Goal: Task Accomplishment & Management: Manage account settings

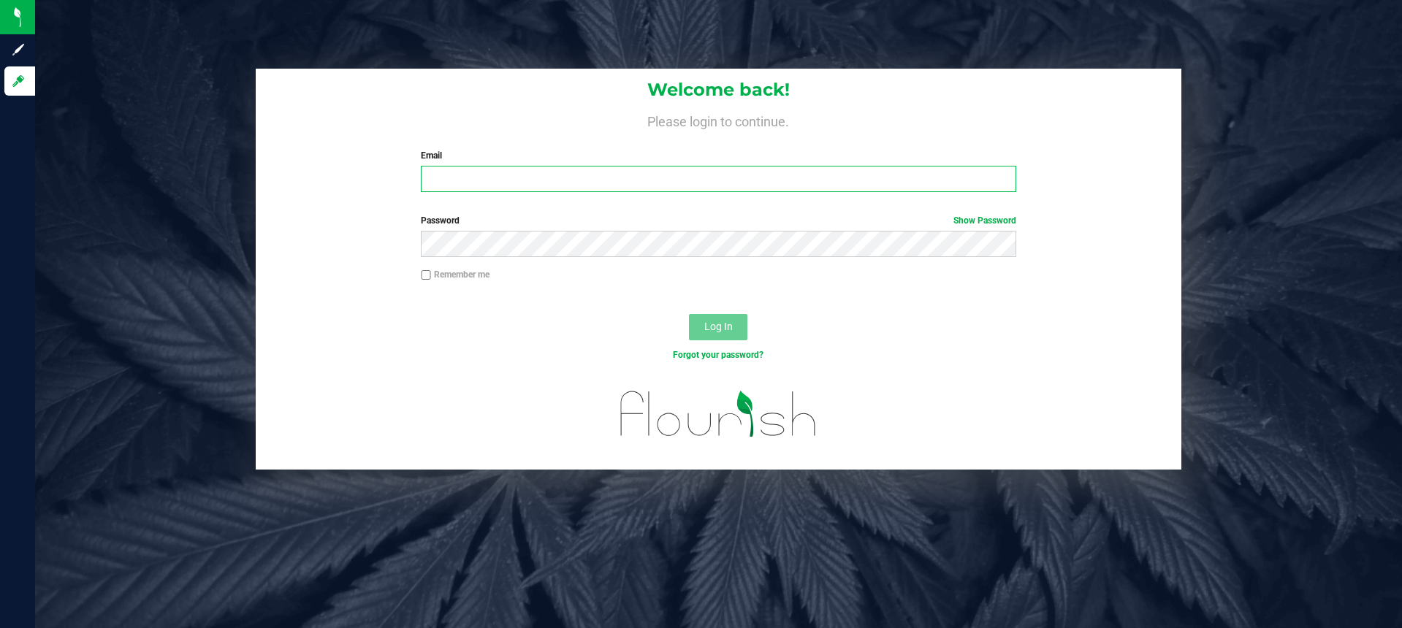
click at [661, 178] on input "Email" at bounding box center [718, 179] width 595 height 26
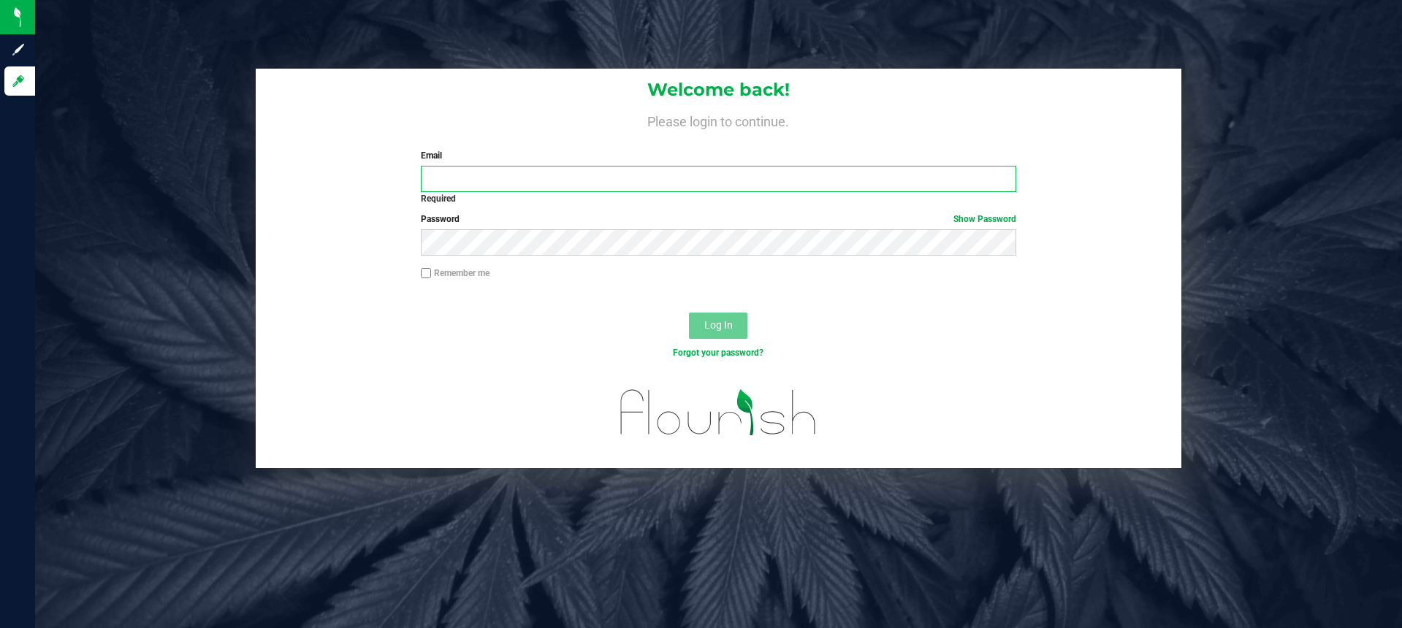
type input "mjeffers@liveparallel.com"
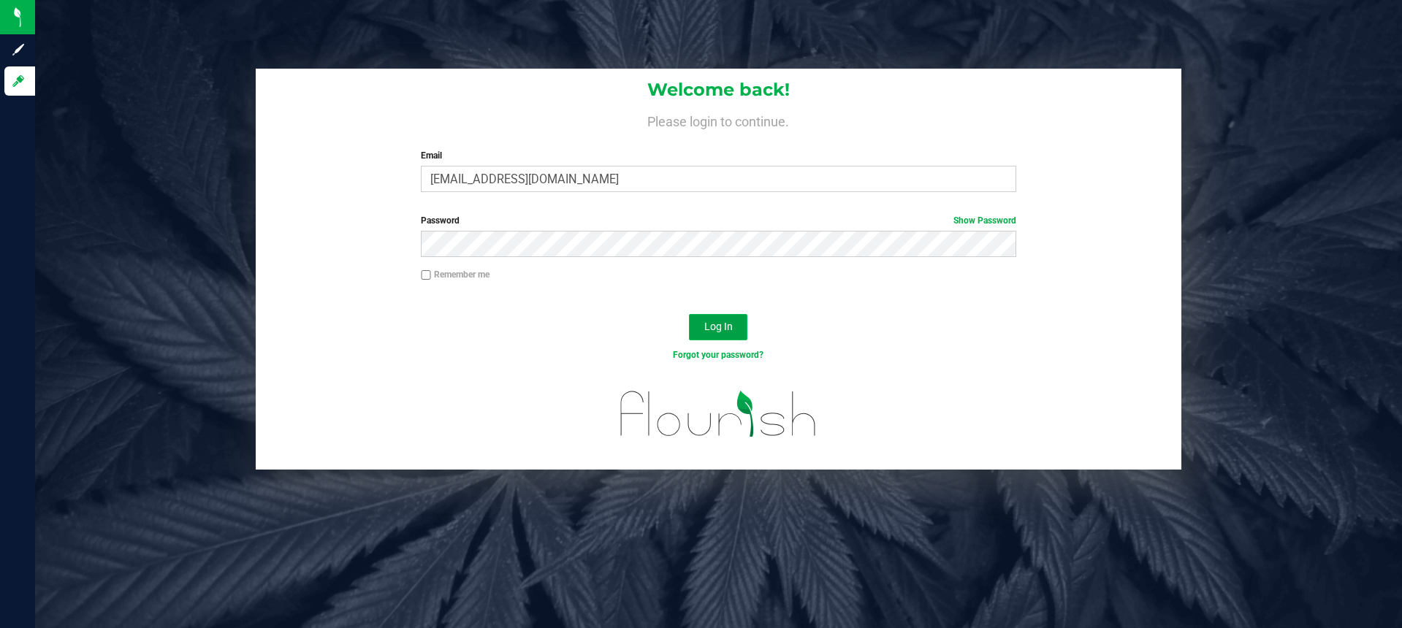
click at [712, 330] on span "Log In" at bounding box center [718, 327] width 28 height 12
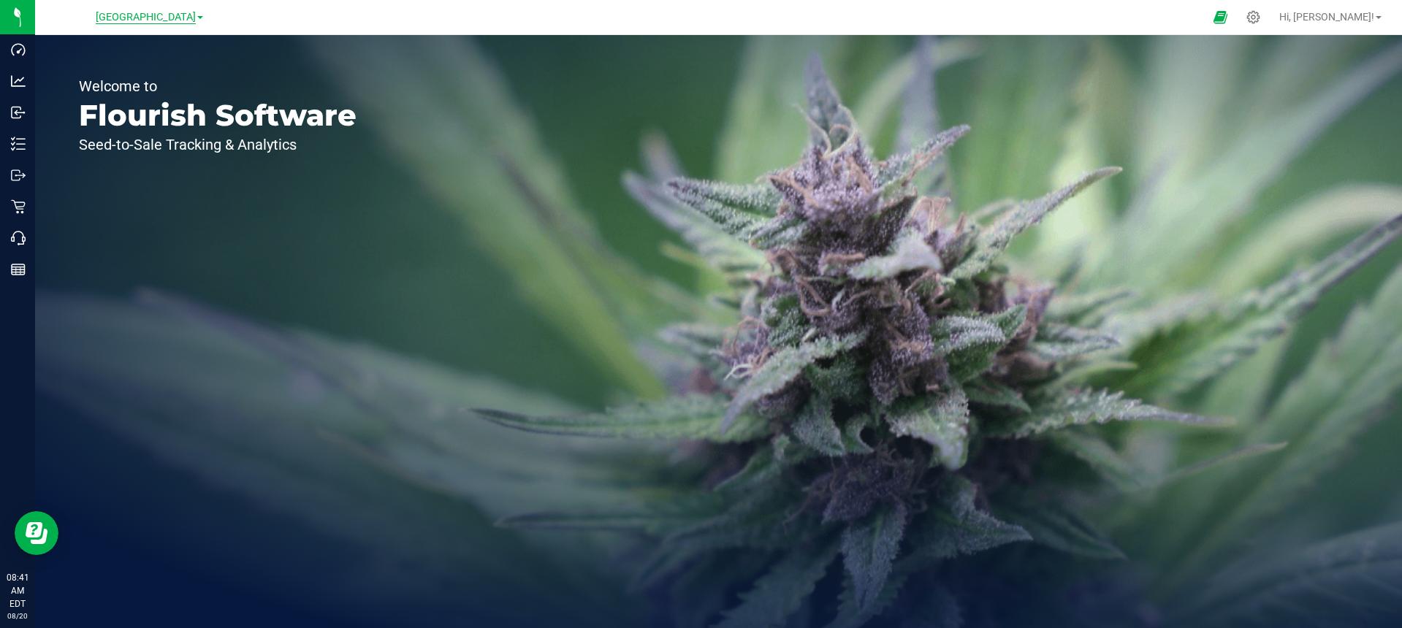
click at [175, 18] on span "[GEOGRAPHIC_DATA]" at bounding box center [146, 17] width 100 height 13
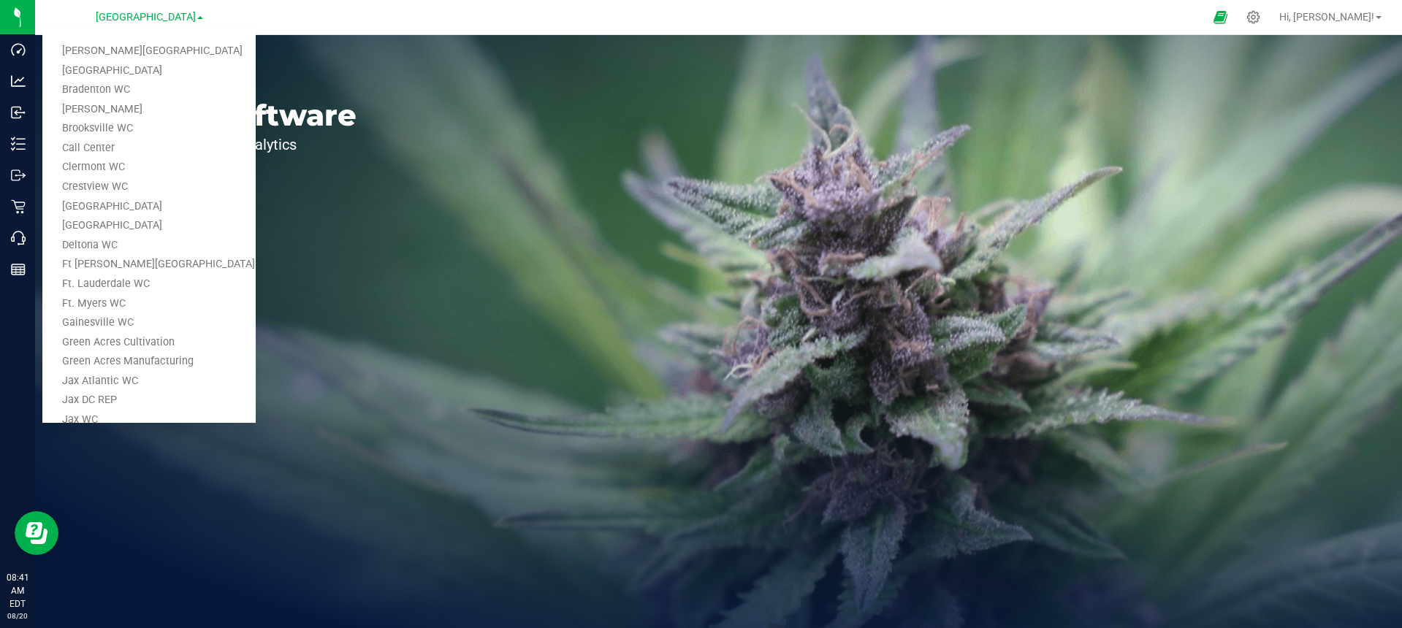
drag, startPoint x: 387, startPoint y: 54, endPoint x: 369, endPoint y: 57, distance: 17.8
click at [378, 56] on div "Welcome to Flourish Software Seed-to-Sale Tracking & Analytics" at bounding box center [217, 331] width 365 height 593
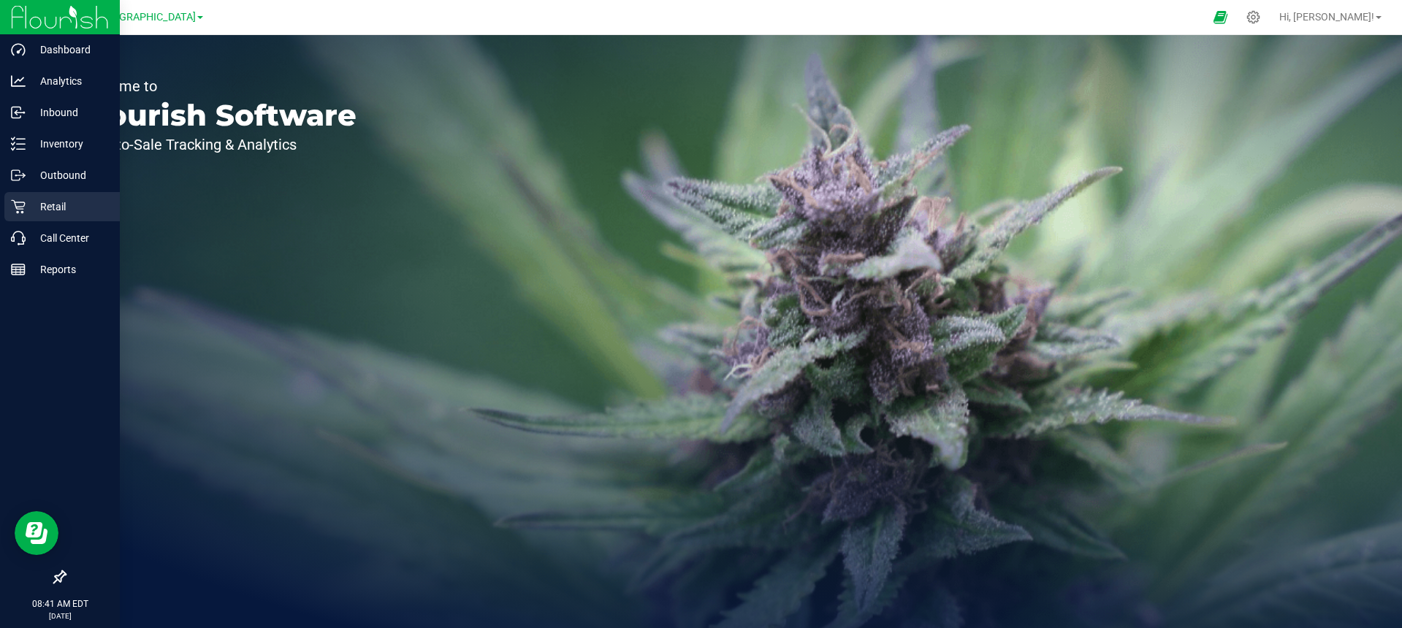
click at [26, 205] on p "Retail" at bounding box center [70, 207] width 88 height 18
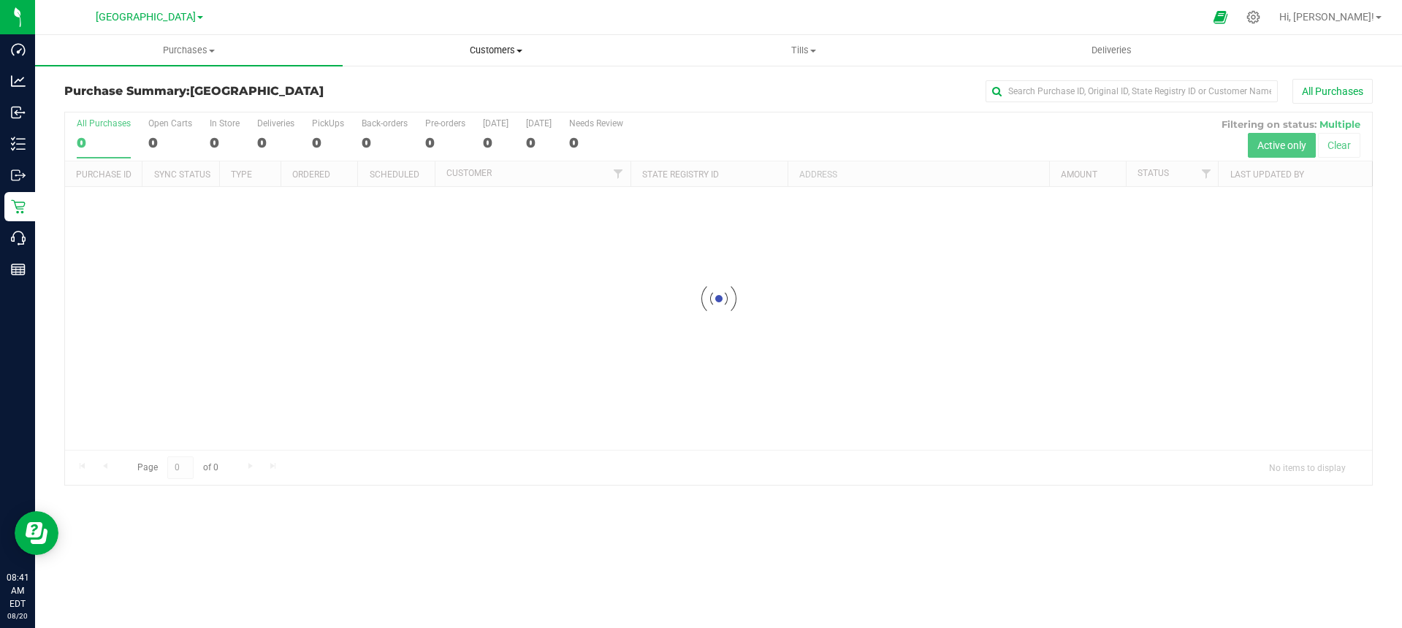
click at [509, 48] on span "Customers" at bounding box center [496, 50] width 306 height 13
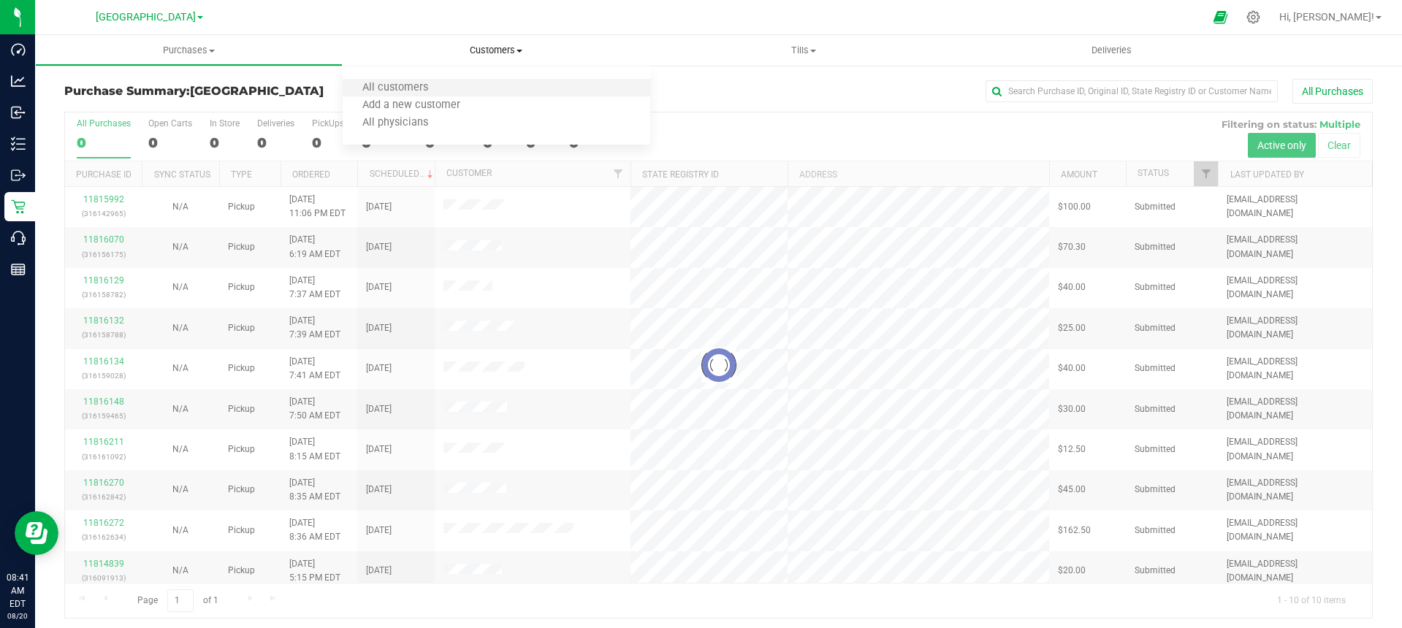
click at [462, 83] on li "All customers" at bounding box center [497, 89] width 308 height 18
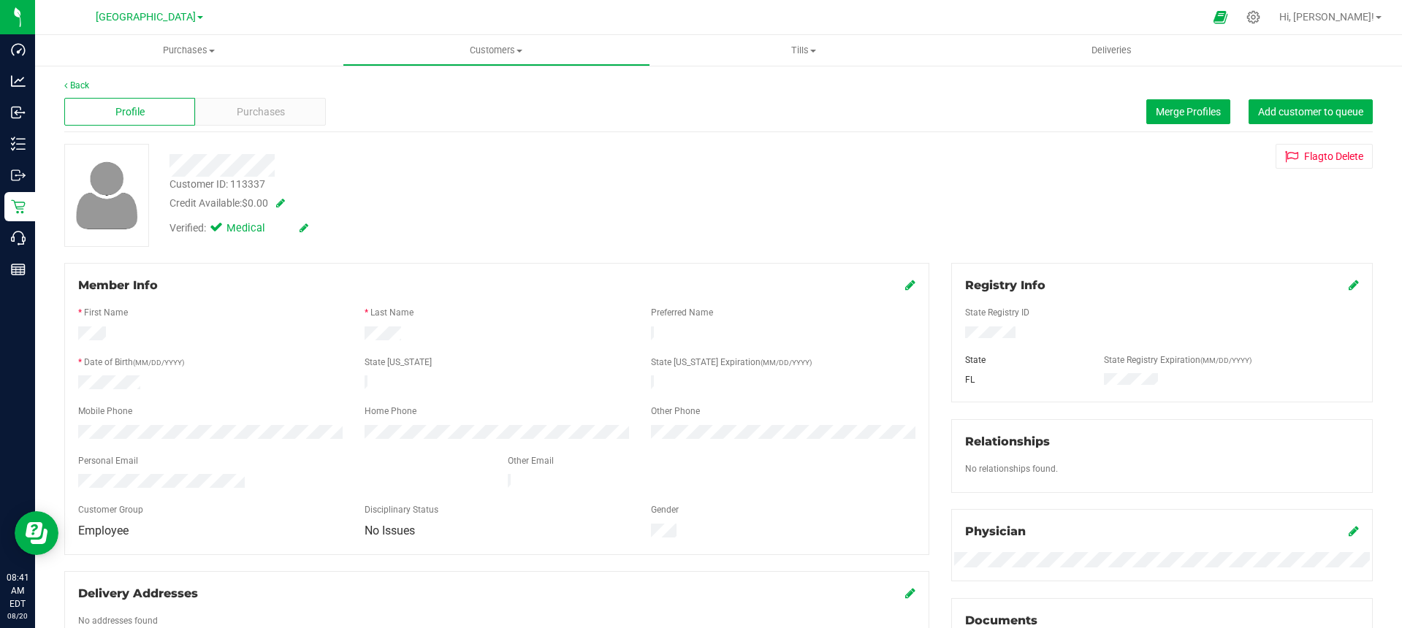
click at [910, 285] on icon at bounding box center [910, 285] width 10 height 12
click at [329, 550] on span "select" at bounding box center [333, 544] width 12 height 12
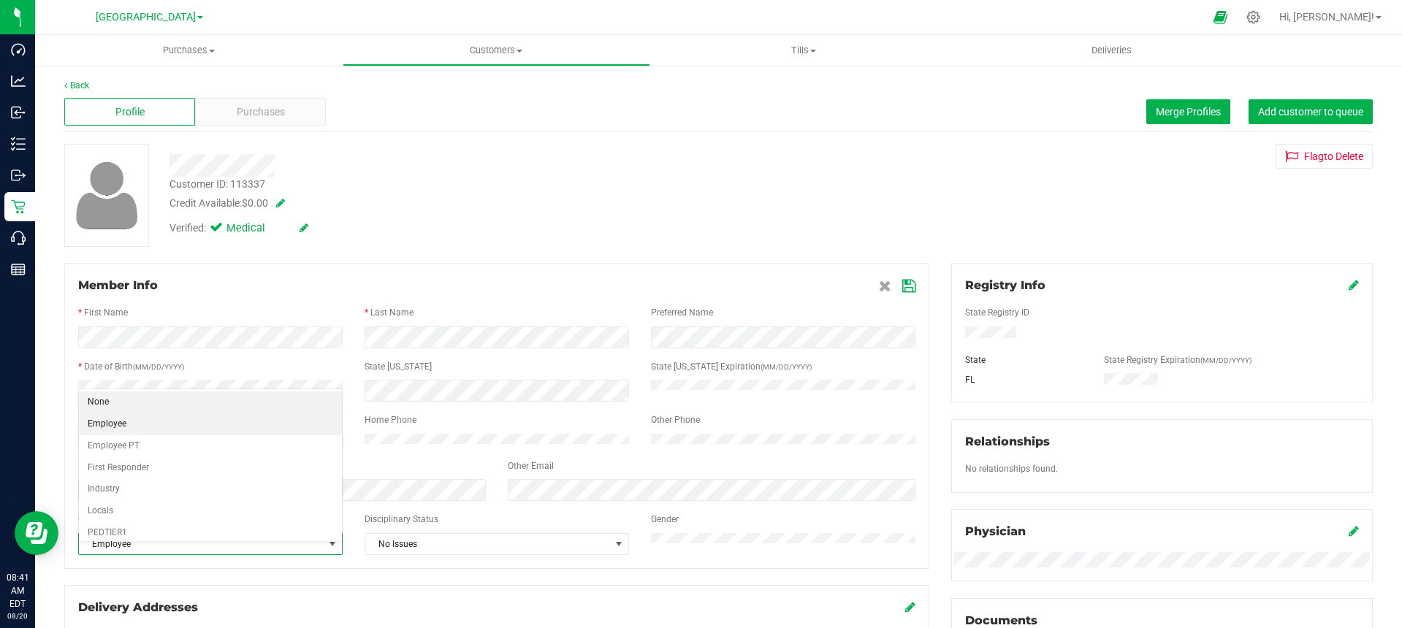
click at [110, 402] on li "None" at bounding box center [210, 403] width 263 height 22
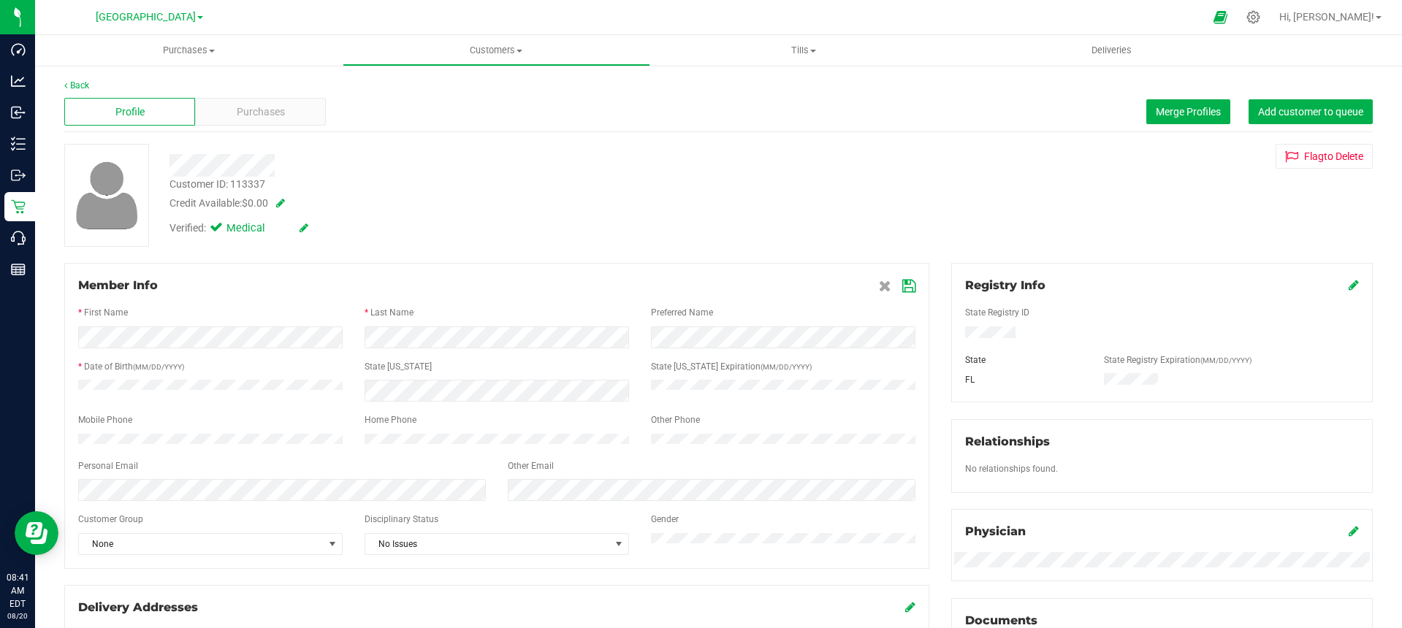
click at [912, 285] on icon at bounding box center [908, 287] width 13 height 12
click at [78, 86] on link "Back" at bounding box center [76, 85] width 25 height 10
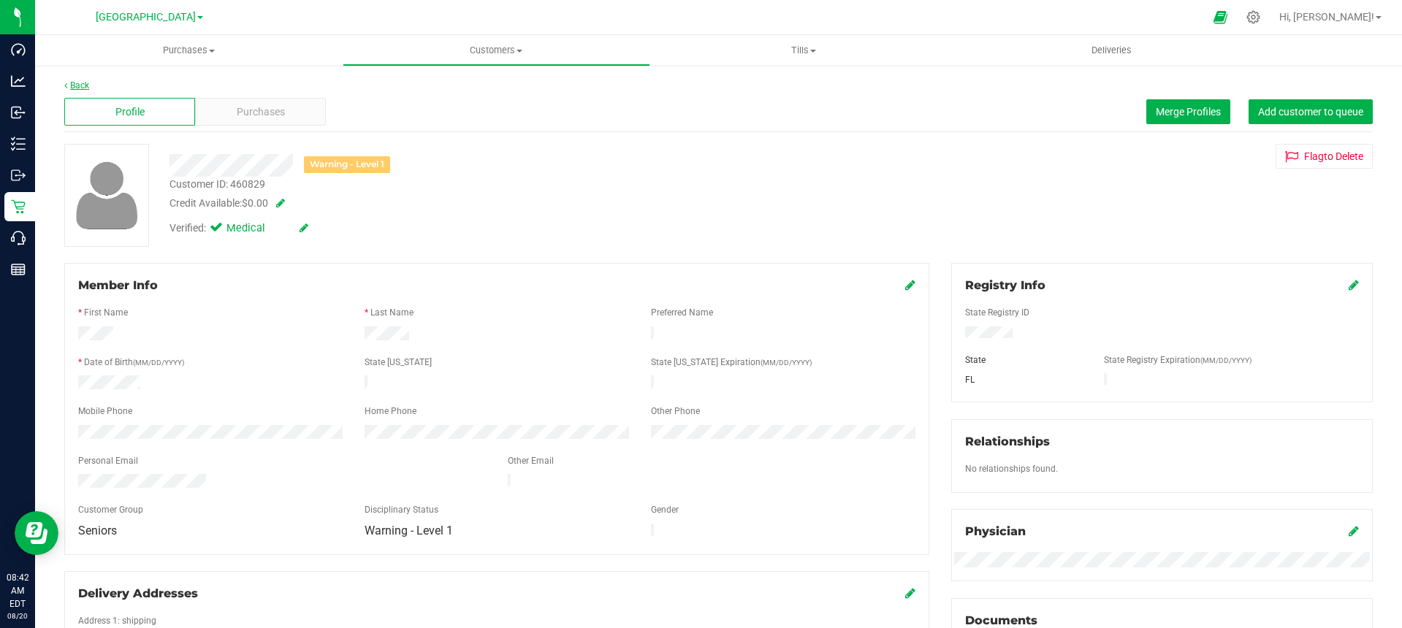
click at [80, 85] on link "Back" at bounding box center [76, 85] width 25 height 10
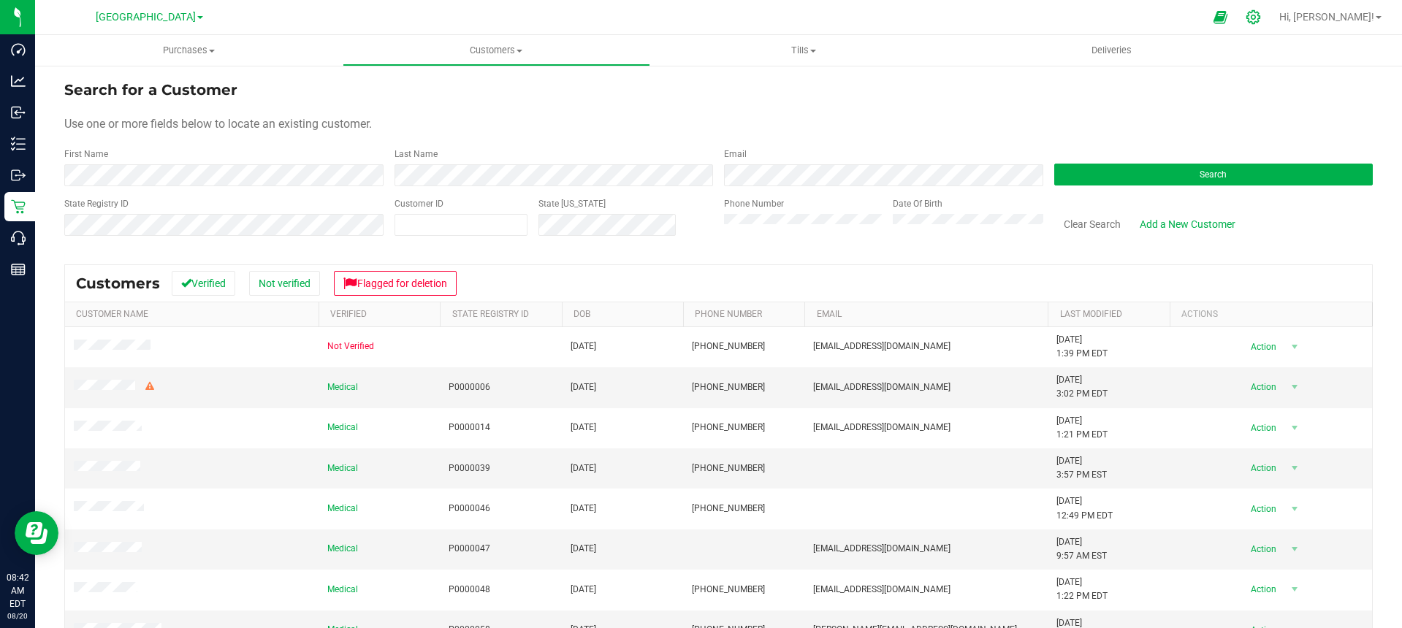
click at [1261, 14] on icon at bounding box center [1253, 16] width 15 height 15
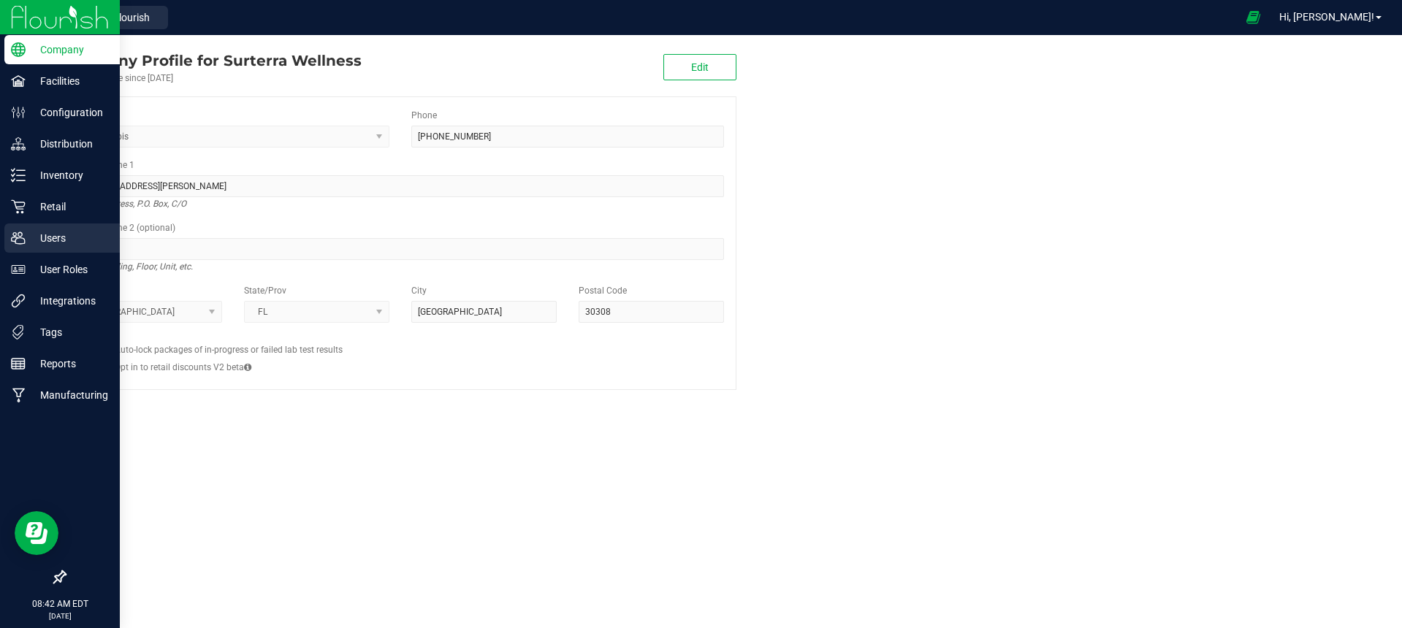
click at [65, 243] on p "Users" at bounding box center [70, 238] width 88 height 18
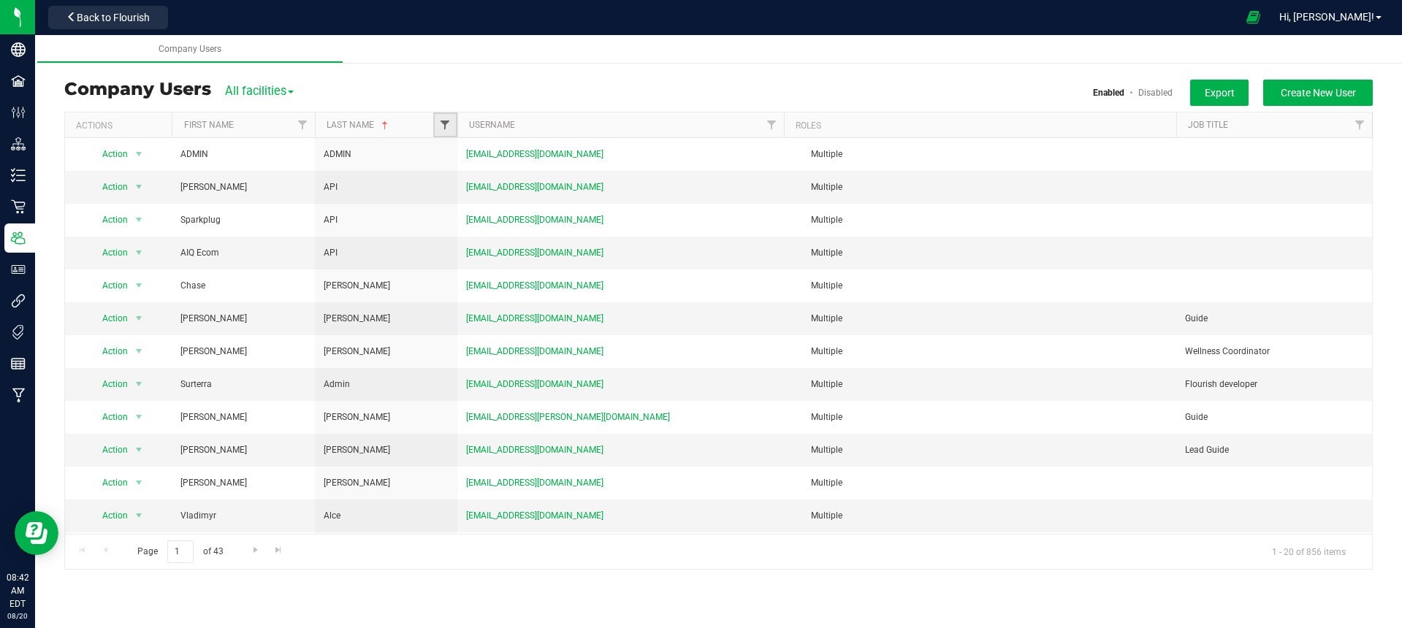
click at [444, 123] on span "Filter" at bounding box center [445, 125] width 12 height 12
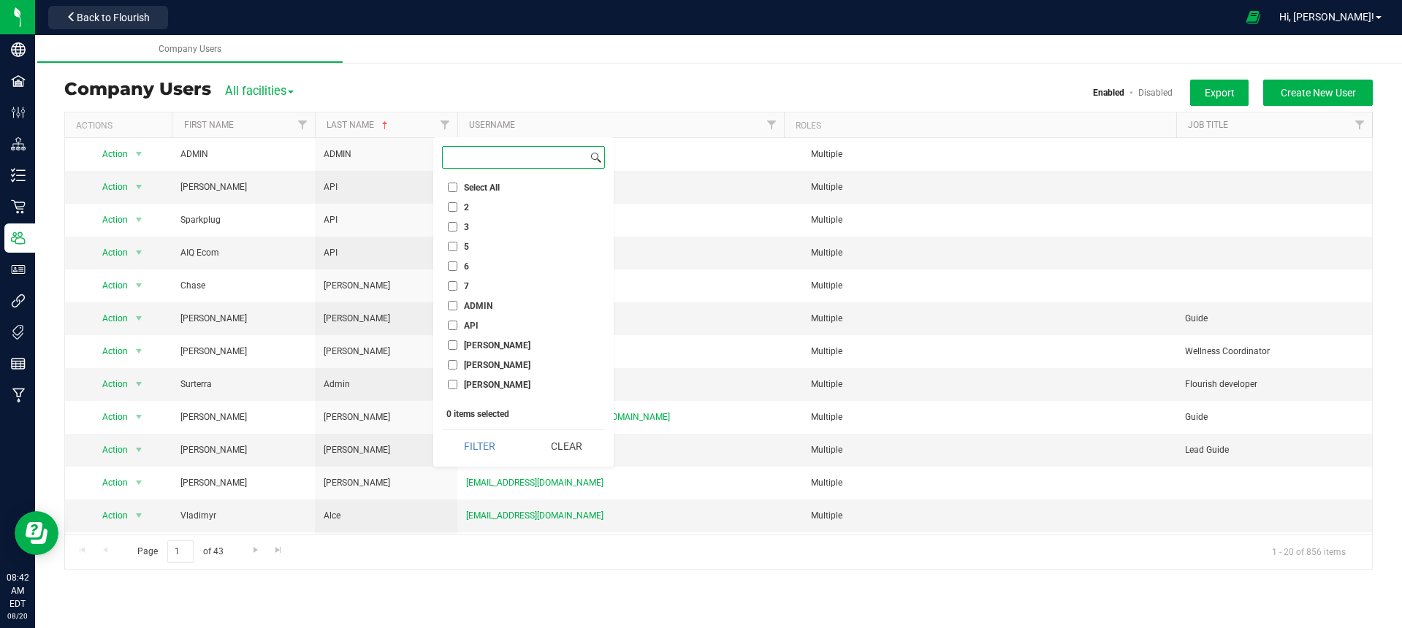
click at [481, 160] on input at bounding box center [515, 157] width 145 height 21
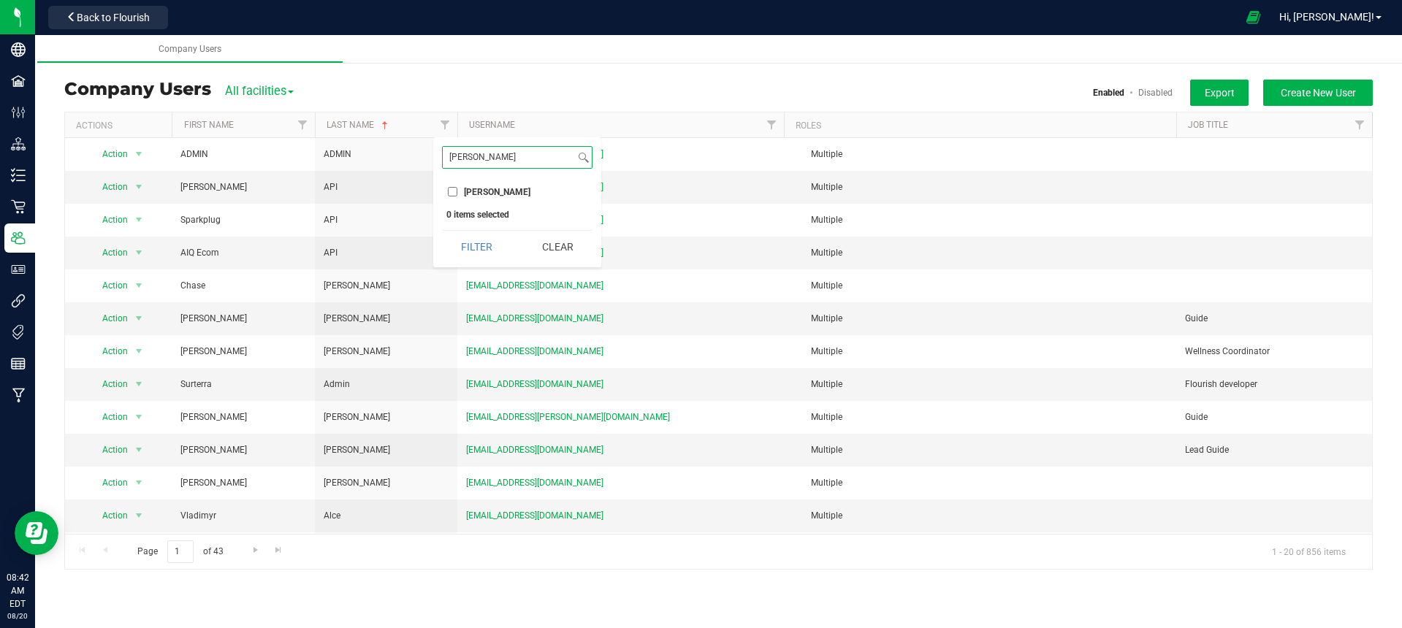
type input "[PERSON_NAME]"
drag, startPoint x: 451, startPoint y: 191, endPoint x: 463, endPoint y: 206, distance: 19.2
click at [451, 191] on input "[PERSON_NAME]" at bounding box center [452, 191] width 9 height 9
checkbox input "true"
click at [481, 241] on button "Filter" at bounding box center [477, 247] width 70 height 32
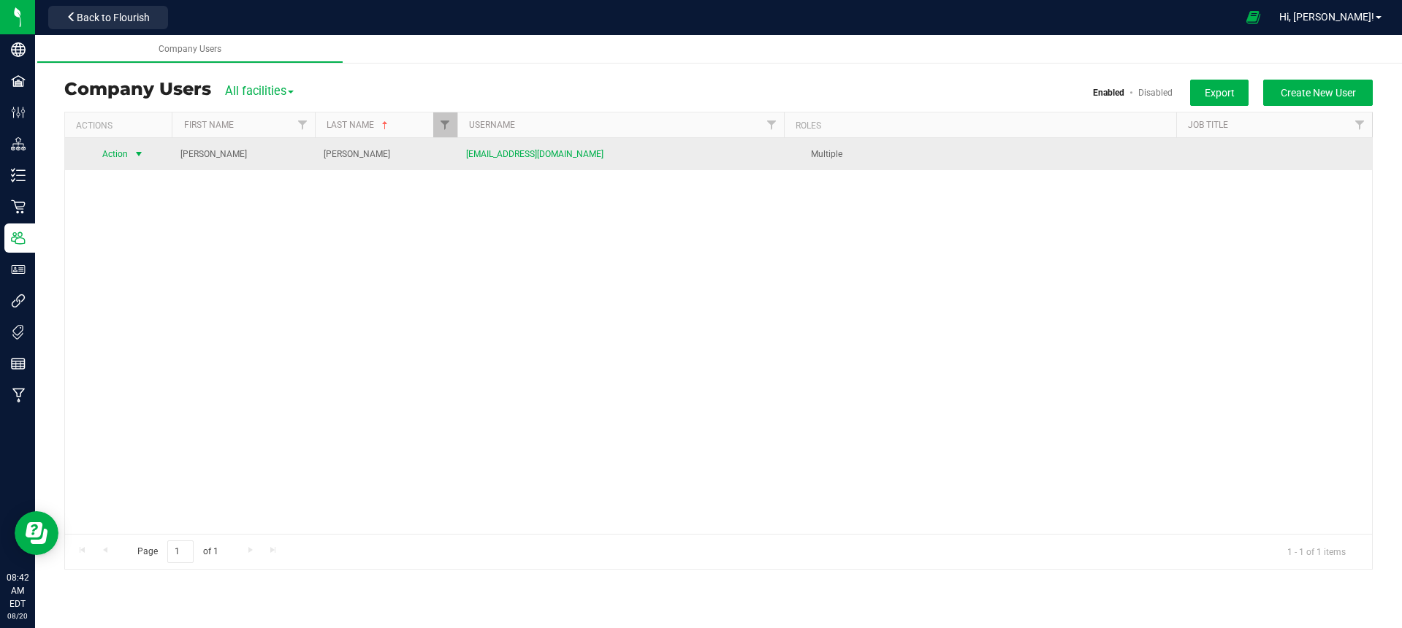
click at [140, 154] on span "select" at bounding box center [139, 154] width 12 height 12
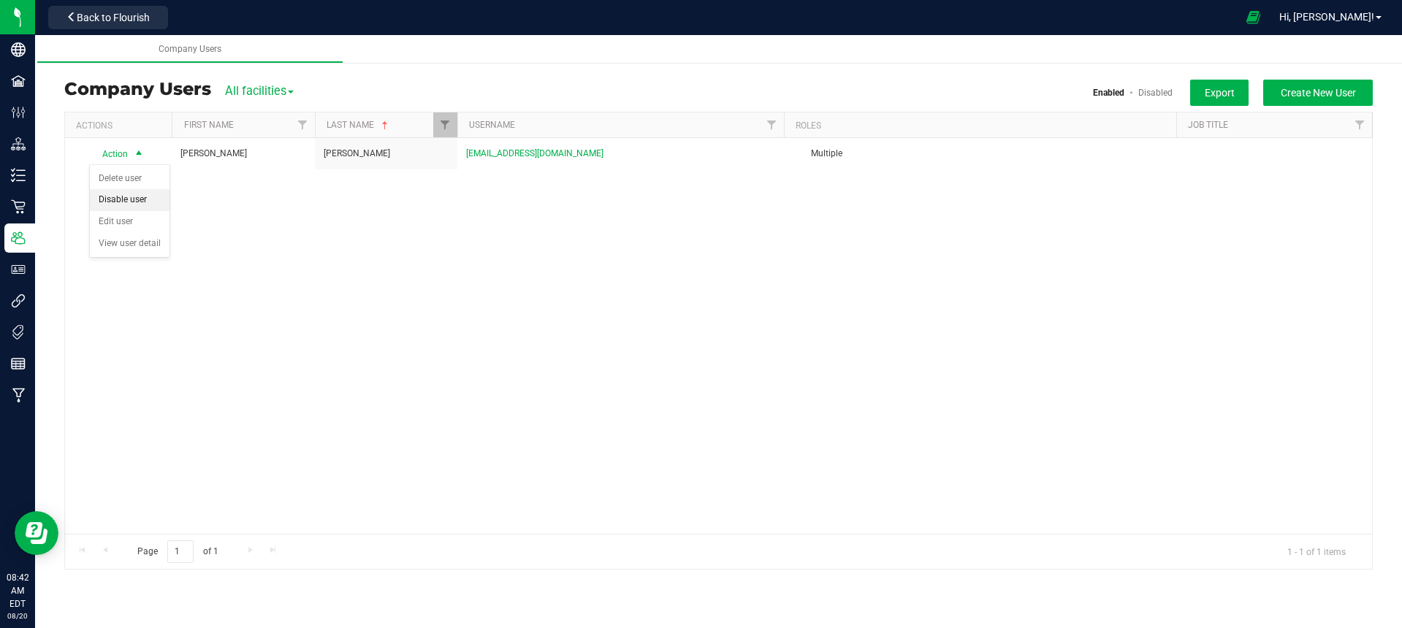
click at [131, 199] on li "Disable user" at bounding box center [130, 200] width 80 height 22
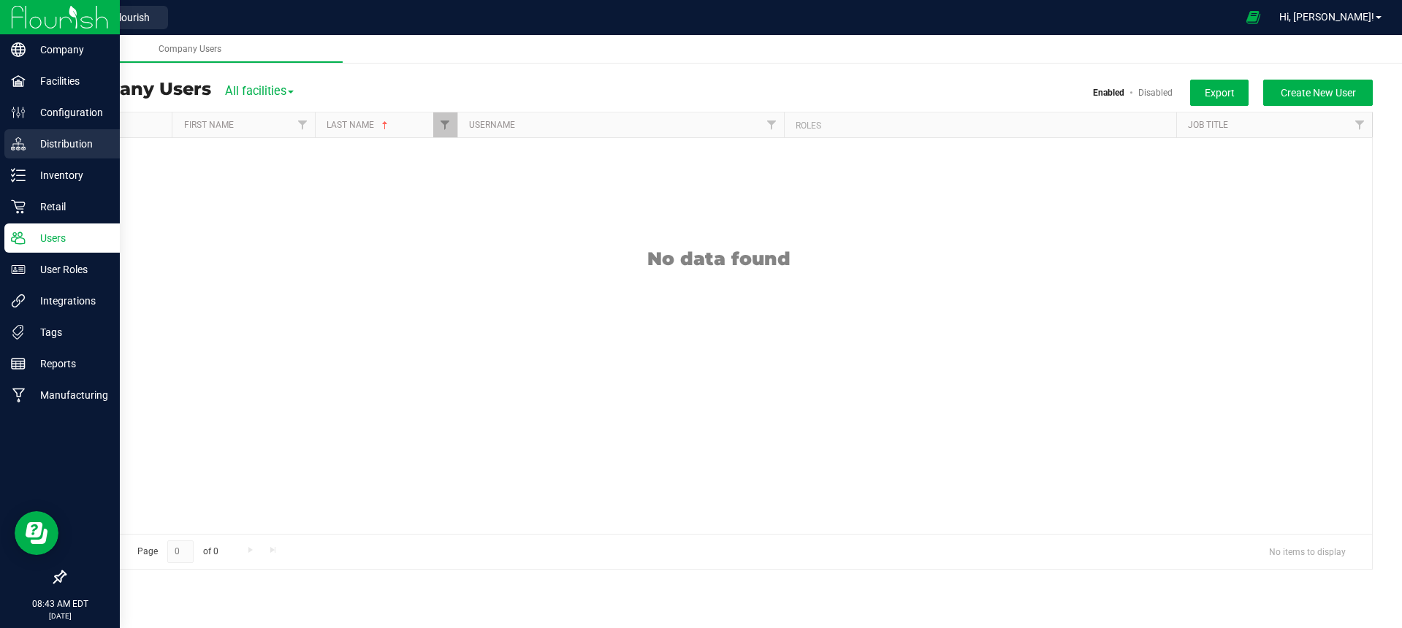
click at [50, 147] on p "Distribution" at bounding box center [70, 144] width 88 height 18
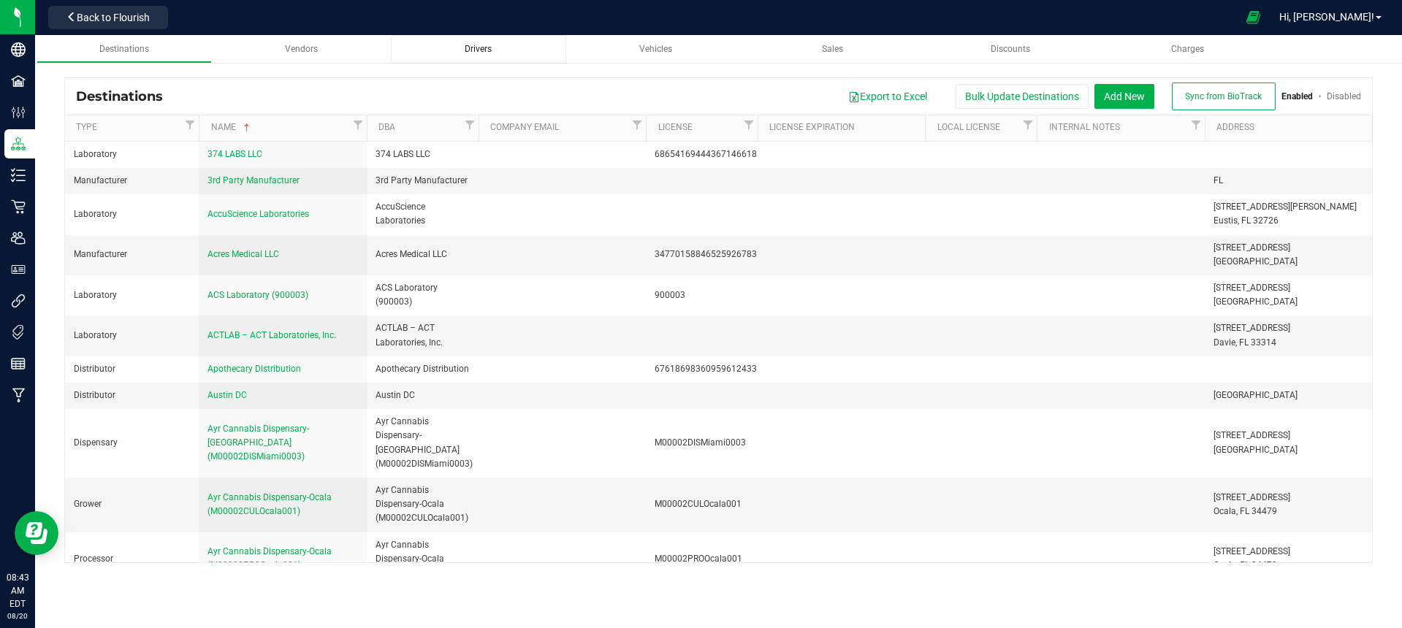
click at [490, 51] on span "Drivers" at bounding box center [478, 49] width 27 height 10
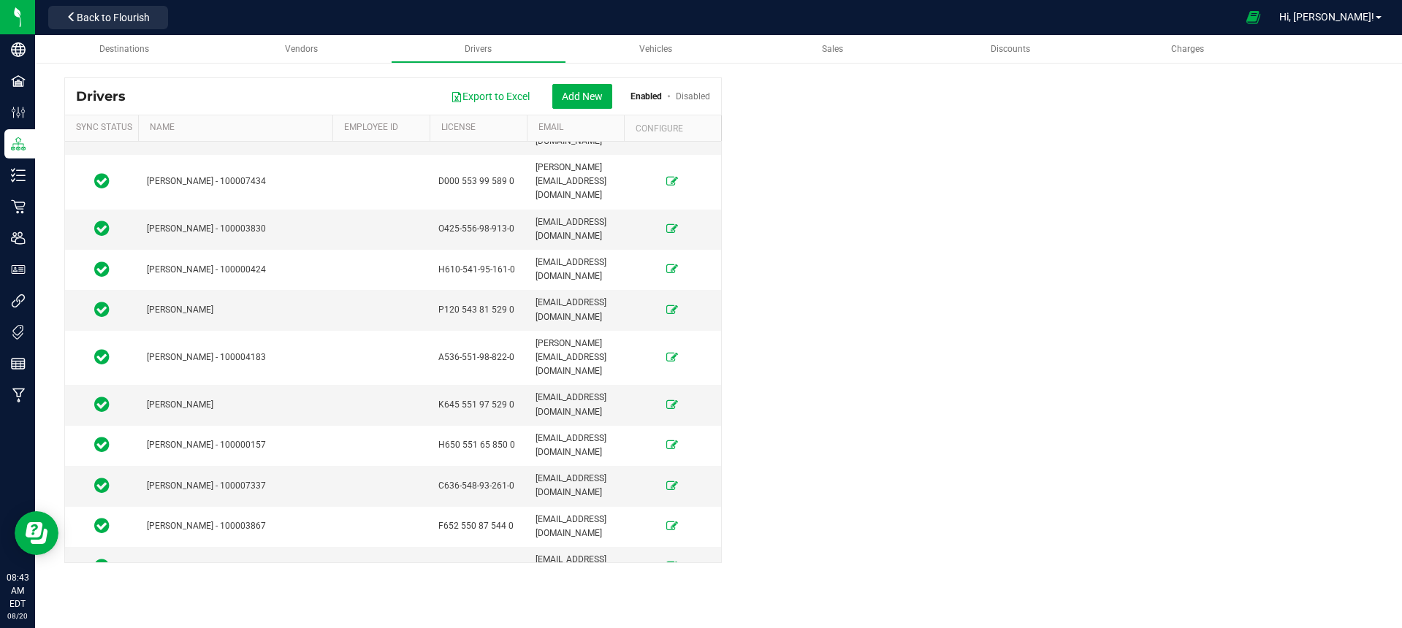
scroll to position [6365, 0]
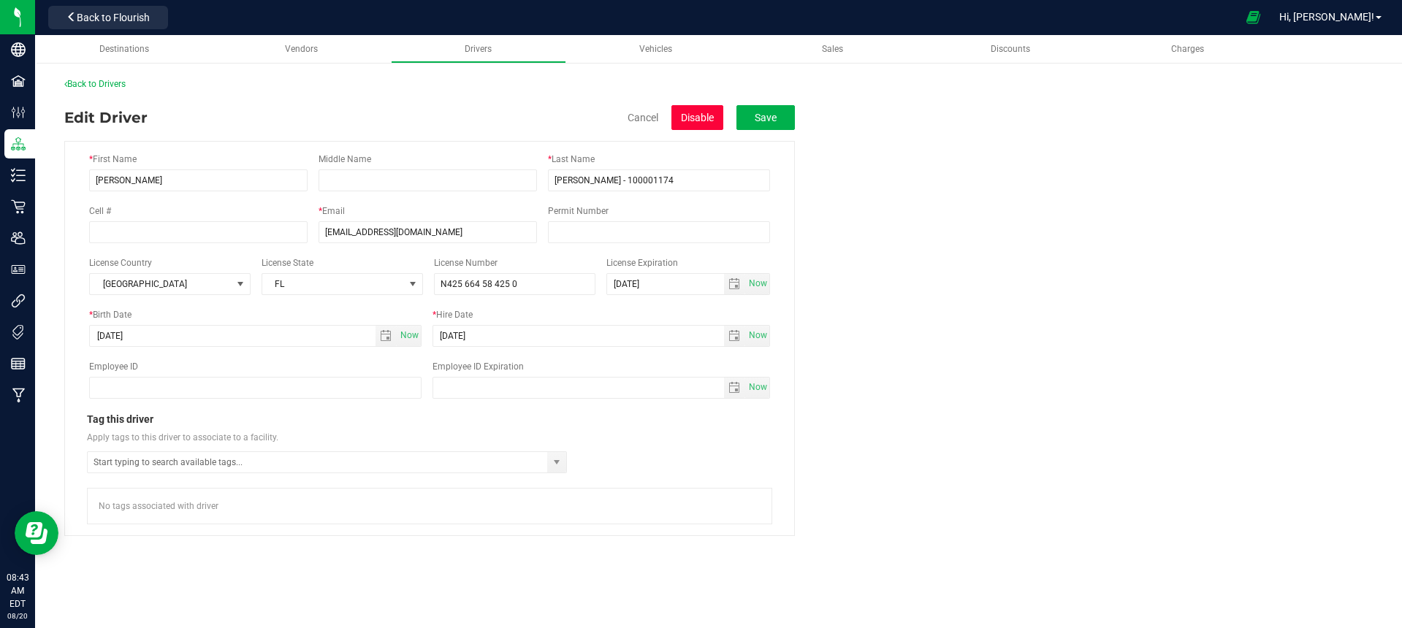
click at [698, 115] on button "Disable" at bounding box center [697, 117] width 52 height 25
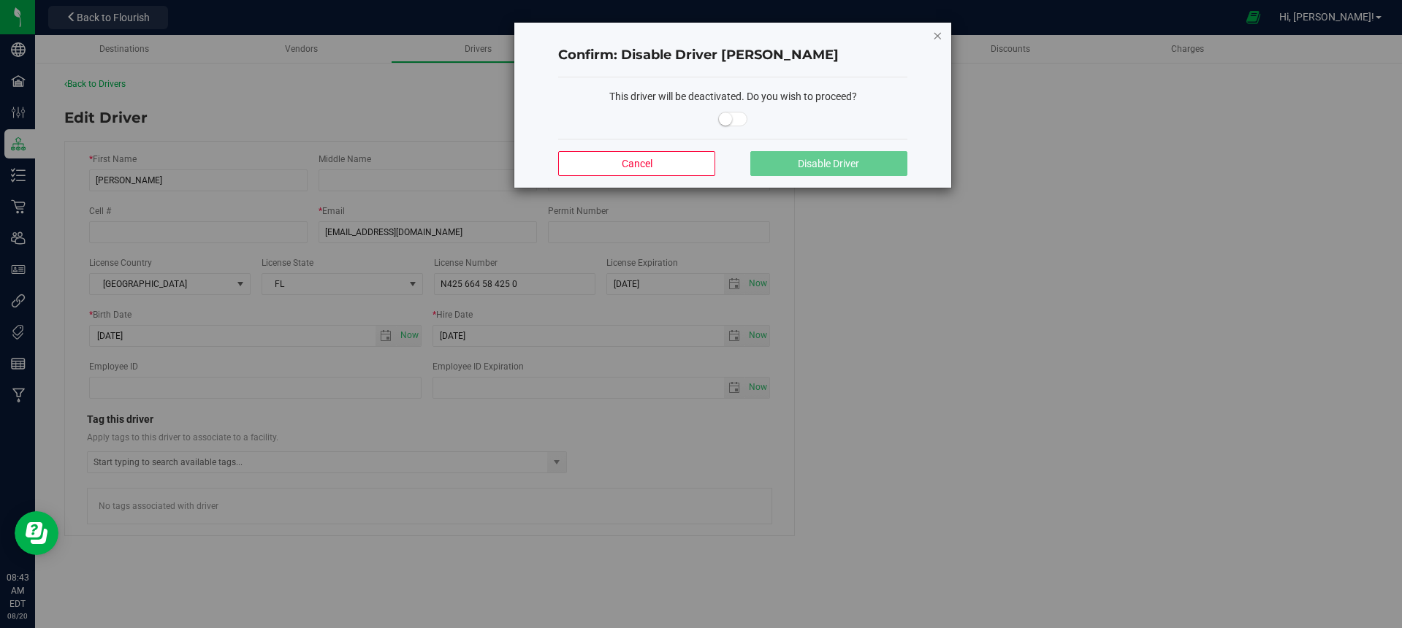
click at [933, 34] on icon "Close modal" at bounding box center [937, 35] width 10 height 18
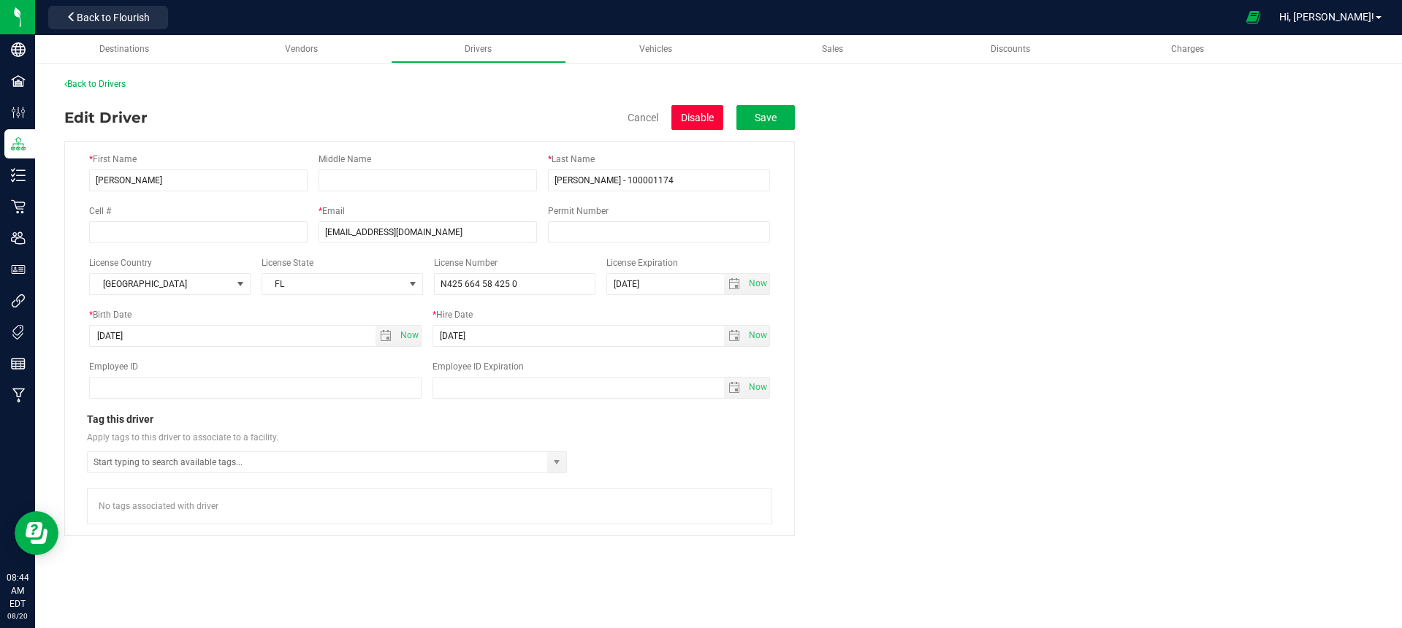
click at [698, 121] on button "Disable" at bounding box center [697, 117] width 52 height 25
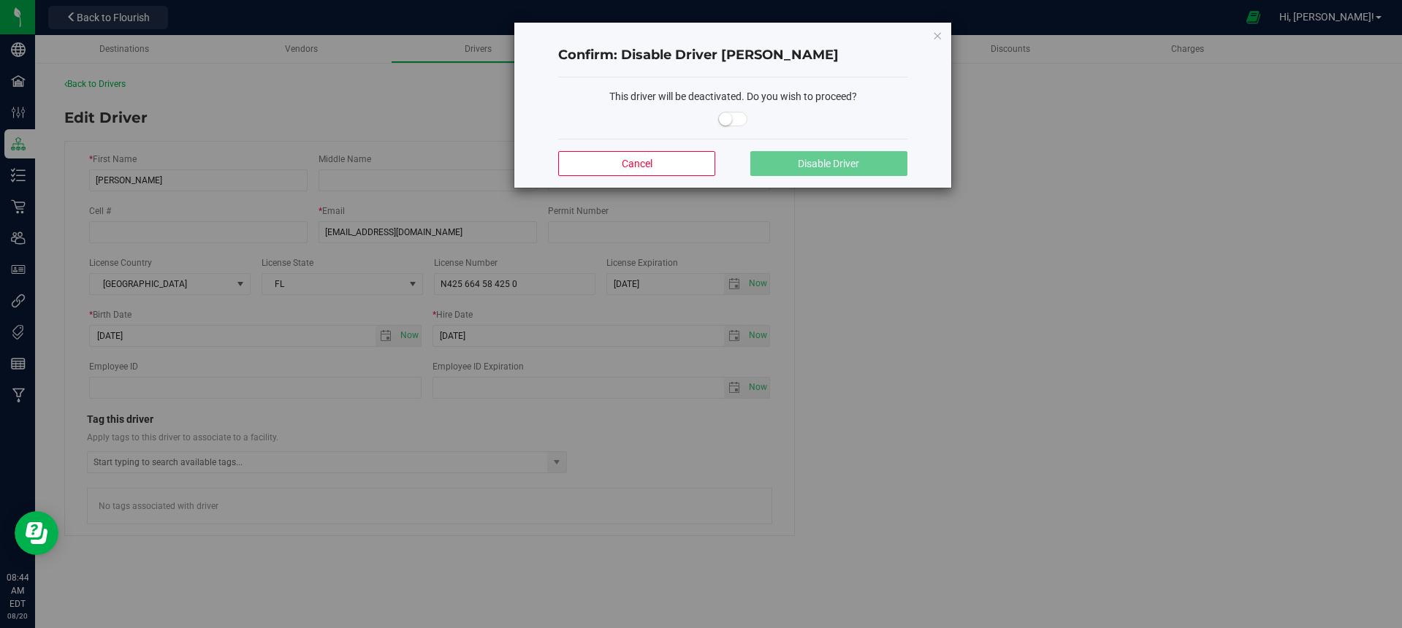
click at [731, 122] on span at bounding box center [732, 119] width 29 height 15
click at [826, 166] on span "Disable Driver" at bounding box center [828, 164] width 61 height 12
